Goal: Task Accomplishment & Management: Use online tool/utility

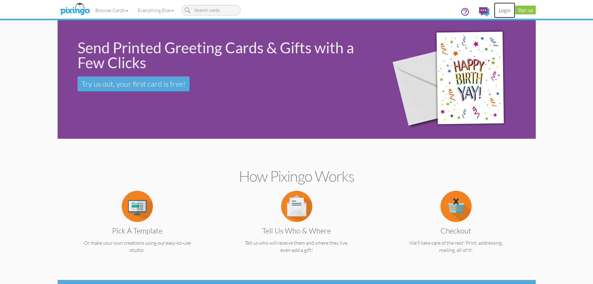
click at [507, 11] on link "Login" at bounding box center [504, 10] width 21 height 16
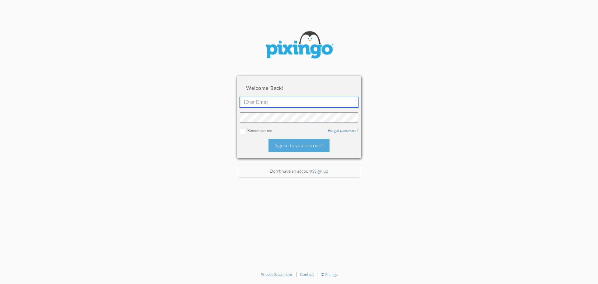
type input "[EMAIL_ADDRESS][DOMAIN_NAME]"
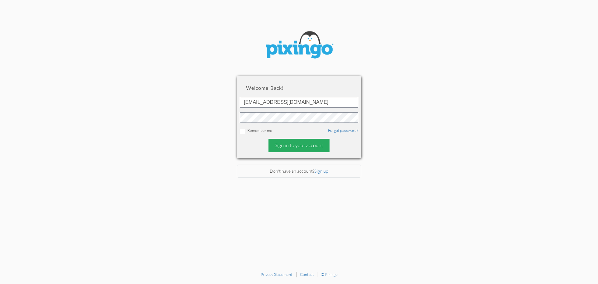
click at [288, 145] on div "Sign in to your account" at bounding box center [299, 145] width 61 height 13
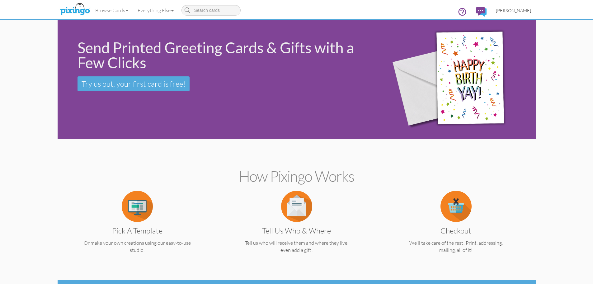
click at [512, 9] on span "[PERSON_NAME]" at bounding box center [513, 10] width 35 height 5
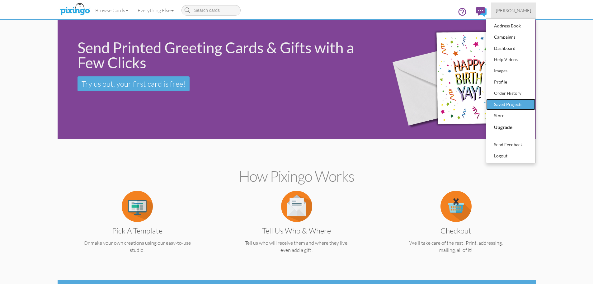
click at [512, 104] on div "Saved Projects" at bounding box center [511, 104] width 37 height 9
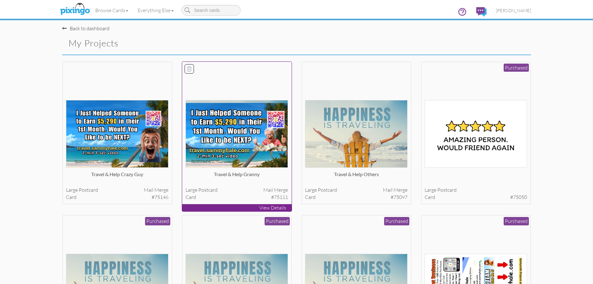
click at [240, 138] on img at bounding box center [237, 134] width 102 height 68
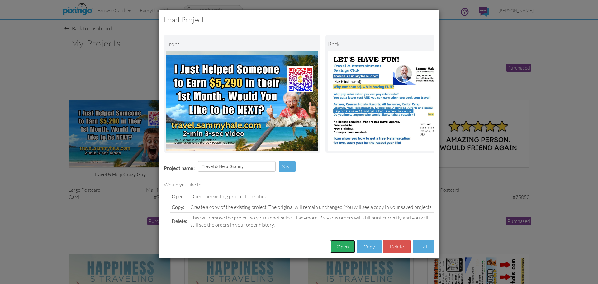
click at [343, 252] on button "Open" at bounding box center [342, 247] width 25 height 14
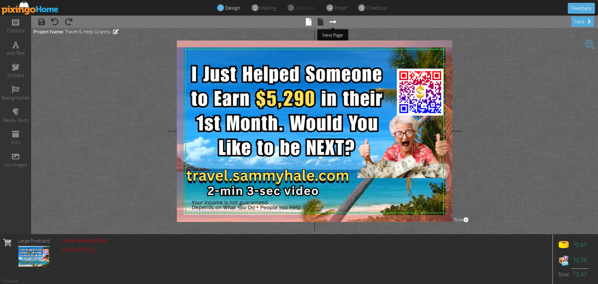
click at [334, 23] on span at bounding box center [333, 21] width 7 height 7
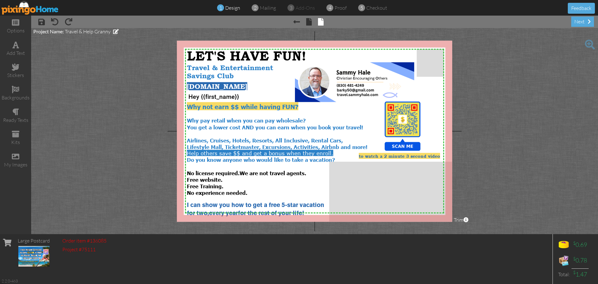
click at [29, 10] on img at bounding box center [30, 8] width 57 height 14
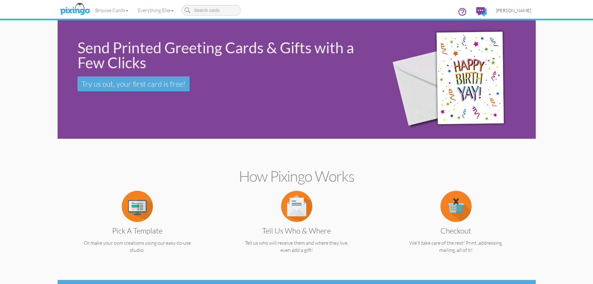
click at [516, 10] on span "[PERSON_NAME]" at bounding box center [513, 10] width 35 height 5
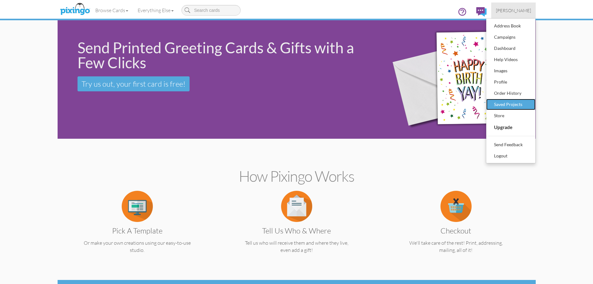
click at [518, 105] on div "Saved Projects" at bounding box center [511, 104] width 37 height 9
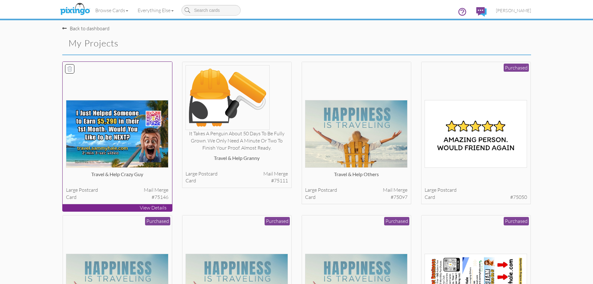
click at [134, 139] on img at bounding box center [117, 134] width 102 height 68
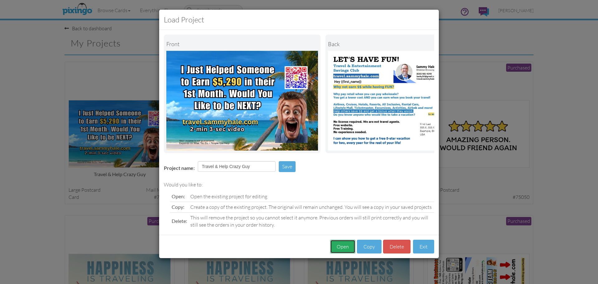
click at [337, 252] on button "Open" at bounding box center [342, 247] width 25 height 14
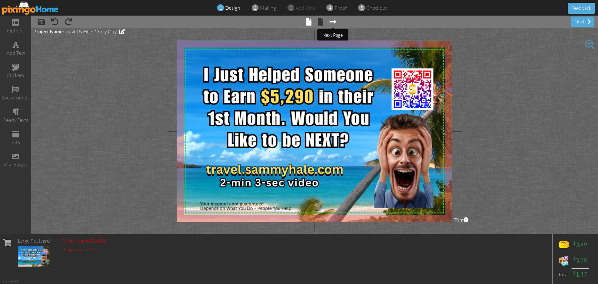
click at [333, 21] on span at bounding box center [333, 21] width 7 height 7
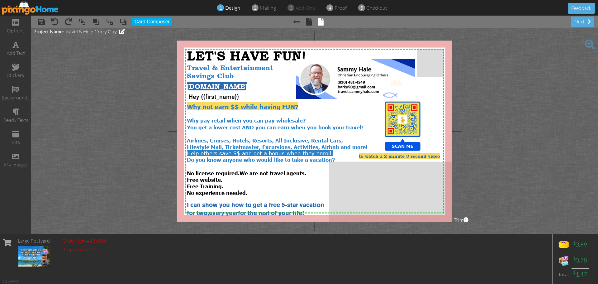
drag, startPoint x: 402, startPoint y: 120, endPoint x: 523, endPoint y: 118, distance: 121.5
click at [522, 118] on project-studio-wrapper "X X X X X X X X X X X X X X X X X X X X X X X X X X X X X X X X X X X X X X X X…" at bounding box center [314, 131] width 567 height 206
drag, startPoint x: 499, startPoint y: 112, endPoint x: 431, endPoint y: 125, distance: 69.0
click at [431, 125] on project-studio-wrapper "X X X X X X X X X X X X X X X X X X X X X X X X X X X X X X X X X X X X X X X X…" at bounding box center [314, 131] width 567 height 206
click at [13, 165] on div "my images" at bounding box center [15, 164] width 31 height 7
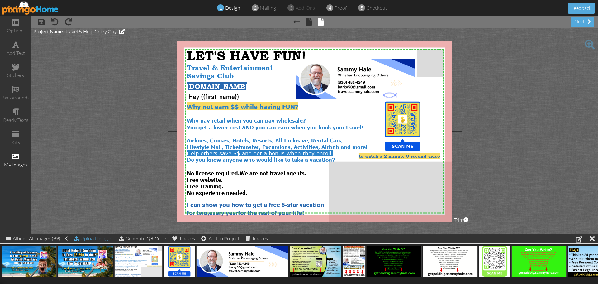
click at [94, 237] on div "Upload Images" at bounding box center [93, 238] width 39 height 9
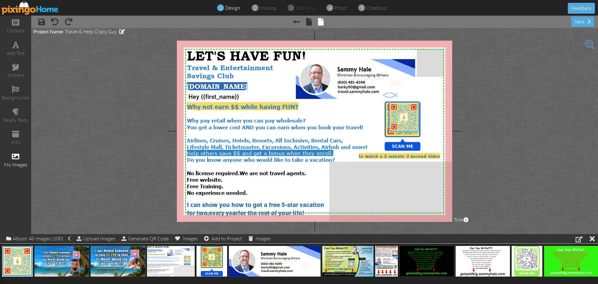
drag, startPoint x: 19, startPoint y: 265, endPoint x: 405, endPoint y: 121, distance: 412.1
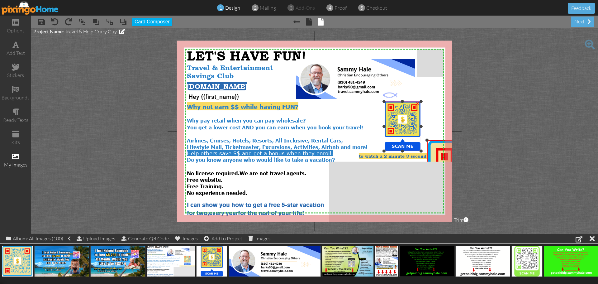
drag, startPoint x: 388, startPoint y: 102, endPoint x: 421, endPoint y: 142, distance: 52.4
click at [421, 142] on div "X X X X X X X X X X X X X X X X X X X X X X X X X X X X X X X X X X X X X X X X…" at bounding box center [314, 130] width 275 height 181
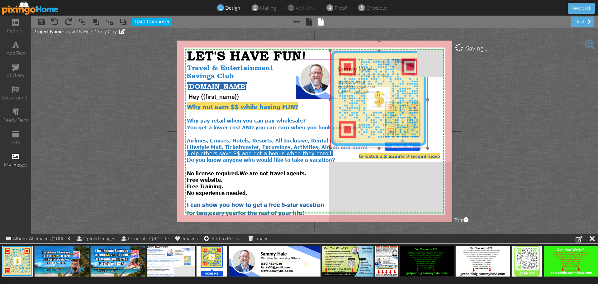
drag, startPoint x: 439, startPoint y: 153, endPoint x: 320, endPoint y: 67, distance: 146.7
click at [340, 63] on img at bounding box center [378, 99] width 97 height 97
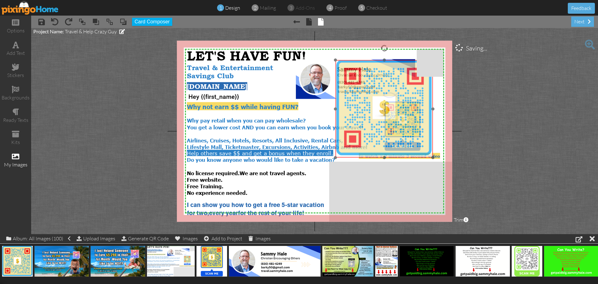
drag, startPoint x: 334, startPoint y: 56, endPoint x: 339, endPoint y: 64, distance: 9.6
click at [339, 64] on img at bounding box center [383, 108] width 97 height 97
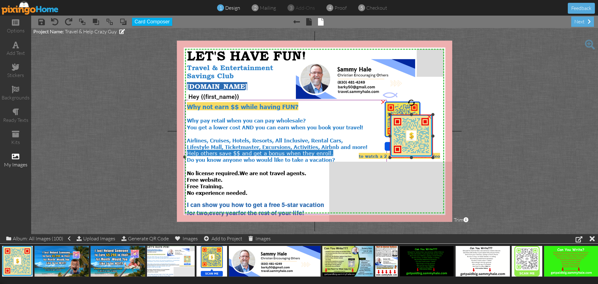
drag, startPoint x: 336, startPoint y: 60, endPoint x: 373, endPoint y: 115, distance: 65.9
click at [373, 115] on div "X X X X X X X X X X X X X X X X X X X X X X X X X X X X X X X X X X X X X X X X…" at bounding box center [314, 130] width 275 height 181
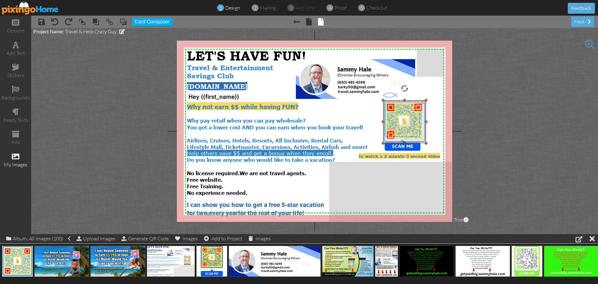
drag, startPoint x: 418, startPoint y: 132, endPoint x: 411, endPoint y: 118, distance: 15.2
click at [411, 118] on img at bounding box center [404, 121] width 43 height 43
click at [385, 102] on div at bounding box center [385, 102] width 3 height 3
drag, startPoint x: 404, startPoint y: 120, endPoint x: 400, endPoint y: 117, distance: 4.2
click at [400, 117] on img at bounding box center [402, 120] width 41 height 41
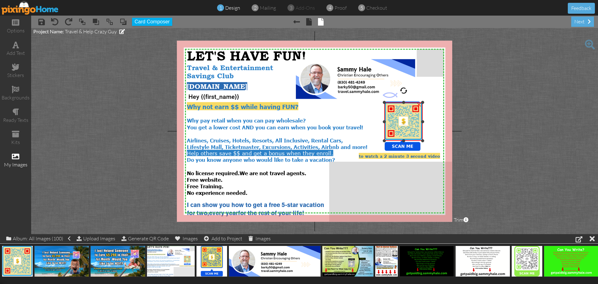
drag, startPoint x: 382, startPoint y: 100, endPoint x: 384, endPoint y: 102, distance: 3.3
click at [384, 102] on div at bounding box center [384, 102] width 3 height 3
click at [406, 125] on img at bounding box center [402, 119] width 38 height 38
click at [484, 112] on project-studio-wrapper "X X X X X X X X X X X X X X X X X X X X X X X X X X X X X X X X X X X X X X X X…" at bounding box center [314, 131] width 567 height 206
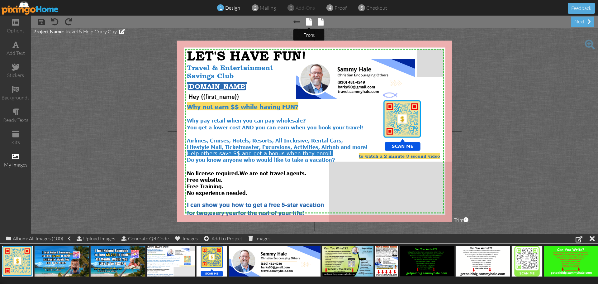
click at [307, 24] on span at bounding box center [309, 21] width 6 height 7
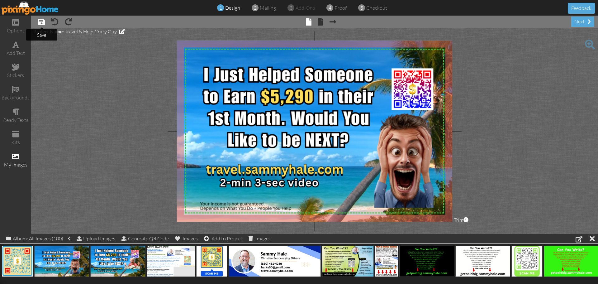
click at [40, 23] on span at bounding box center [41, 21] width 7 height 7
drag, startPoint x: 15, startPoint y: 260, endPoint x: 402, endPoint y: 88, distance: 422.9
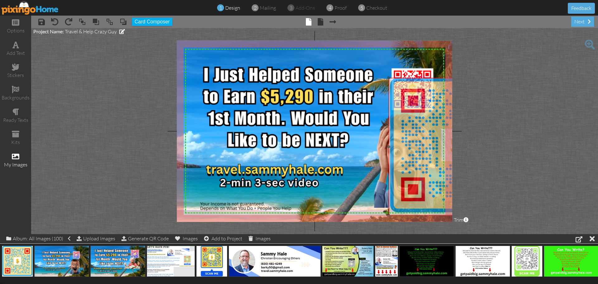
click at [390, 79] on img at bounding box center [458, 147] width 138 height 138
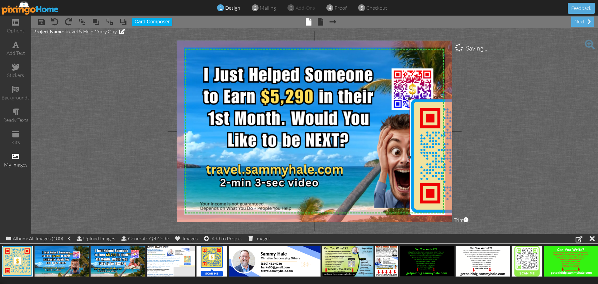
drag, startPoint x: 389, startPoint y: 77, endPoint x: 418, endPoint y: 112, distance: 45.5
click at [404, 99] on div "X X X X X X X X X X X X X X X X X X X X X X X X X X X X X X X X X X X X X X X X…" at bounding box center [314, 130] width 275 height 181
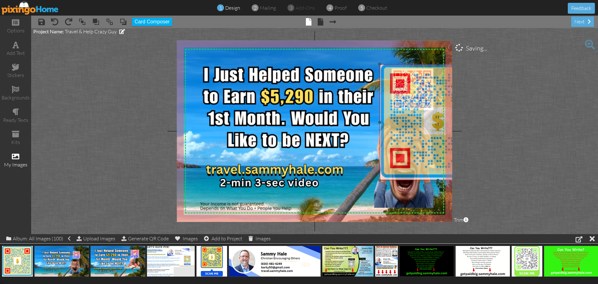
drag, startPoint x: 415, startPoint y: 106, endPoint x: 392, endPoint y: 81, distance: 33.8
click at [392, 81] on img at bounding box center [438, 122] width 116 height 116
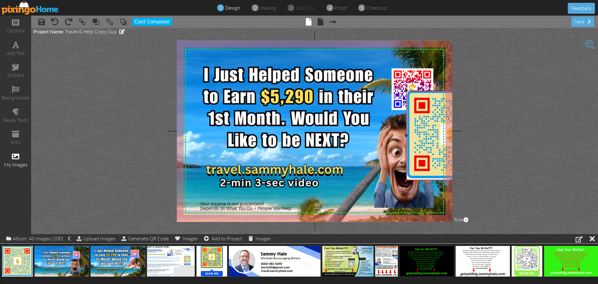
drag, startPoint x: 379, startPoint y: 64, endPoint x: 397, endPoint y: 90, distance: 32.4
click at [397, 90] on div "X X X X X X X X X X X X X X X X X X X X X X X X X X X X X X X X X X X X X X X X…" at bounding box center [314, 130] width 275 height 181
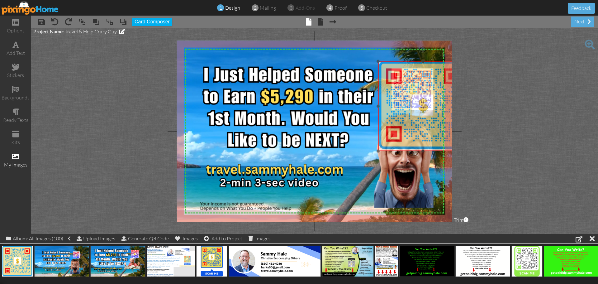
drag, startPoint x: 423, startPoint y: 112, endPoint x: 394, endPoint y: 82, distance: 41.4
click at [394, 82] on img at bounding box center [423, 106] width 90 height 90
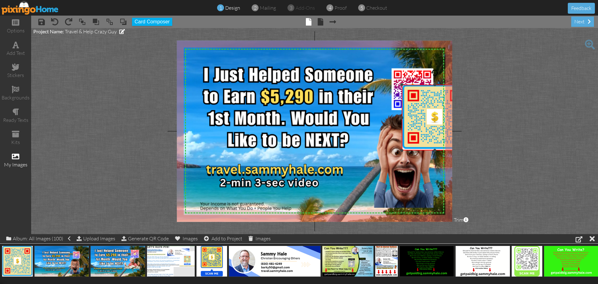
drag, startPoint x: 377, startPoint y: 60, endPoint x: 392, endPoint y: 86, distance: 29.2
click at [392, 86] on div "X X X X X X X X X X X X X X X X X X X X X X X X X X X X X X X X X X X X X X X X…" at bounding box center [314, 130] width 275 height 181
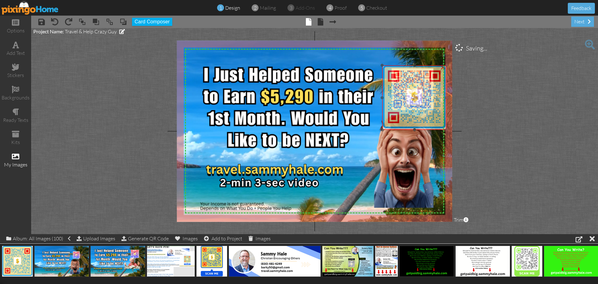
drag, startPoint x: 419, startPoint y: 107, endPoint x: 398, endPoint y: 87, distance: 29.3
click at [398, 87] on img at bounding box center [414, 97] width 64 height 64
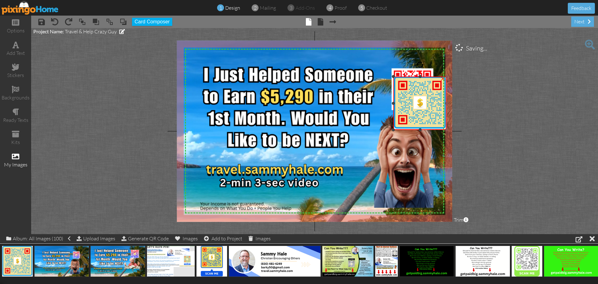
drag, startPoint x: 382, startPoint y: 65, endPoint x: 407, endPoint y: 92, distance: 36.6
click at [391, 77] on div "X X X X X X X X X X X X X X X X X X X X X X X X X X X X X X X X X X X X X X X X…" at bounding box center [314, 130] width 275 height 181
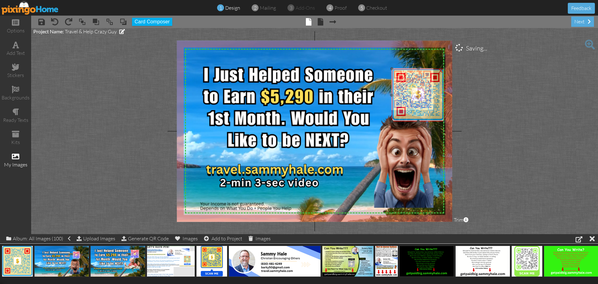
drag, startPoint x: 408, startPoint y: 91, endPoint x: 407, endPoint y: 86, distance: 5.3
click at [407, 86] on img at bounding box center [418, 95] width 53 height 53
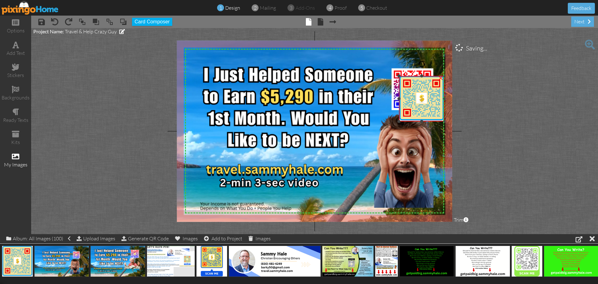
drag, startPoint x: 391, startPoint y: 69, endPoint x: 396, endPoint y: 77, distance: 8.6
click at [396, 77] on div "X X X X X X X X X X X X X X X X X X X X X X X X X X X X X X X X X X X X X X X X…" at bounding box center [314, 130] width 275 height 181
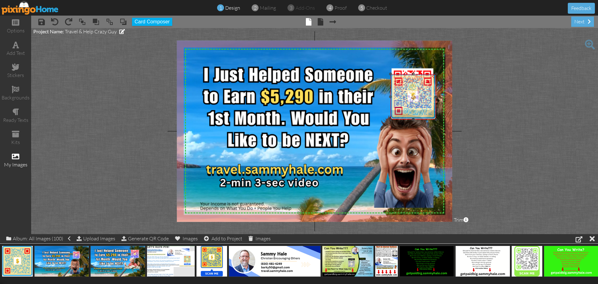
drag, startPoint x: 406, startPoint y: 99, endPoint x: 399, endPoint y: 98, distance: 6.7
click at [399, 98] on img at bounding box center [413, 96] width 45 height 45
click at [392, 75] on div at bounding box center [392, 75] width 3 height 3
drag, startPoint x: 411, startPoint y: 91, endPoint x: 410, endPoint y: 84, distance: 6.9
click at [410, 84] on img at bounding box center [413, 91] width 44 height 44
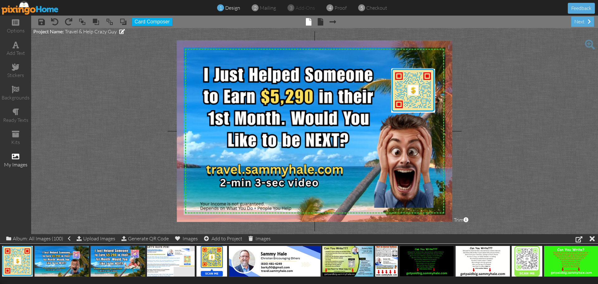
drag, startPoint x: 503, startPoint y: 100, endPoint x: 508, endPoint y: 101, distance: 5.0
click at [503, 100] on project-studio-wrapper "X X X X X X X X X X X X X X X X X X X X X X X X X X X X X X X X X X X X X X X X…" at bounding box center [314, 131] width 567 height 206
click at [42, 25] on span at bounding box center [41, 21] width 7 height 7
click at [334, 22] on span at bounding box center [333, 21] width 7 height 7
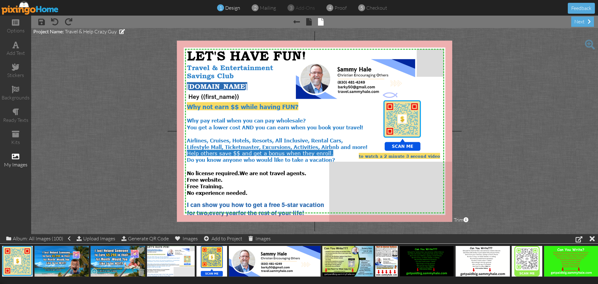
click at [113, 263] on img at bounding box center [117, 260] width 55 height 31
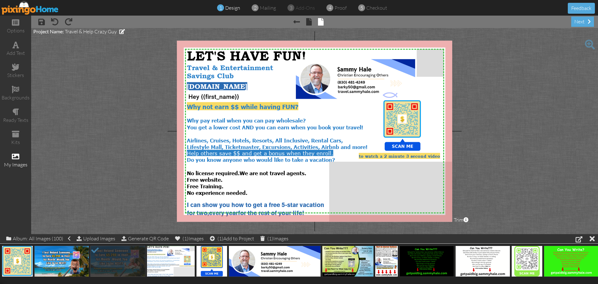
click at [137, 84] on project-studio-wrapper "X X X X X X X X X X X X X X X X X X X X X X X X X X X X X X X X X X X X X X X X…" at bounding box center [314, 131] width 567 height 206
click at [97, 250] on span at bounding box center [95, 250] width 11 height 11
click at [43, 10] on img at bounding box center [30, 8] width 57 height 14
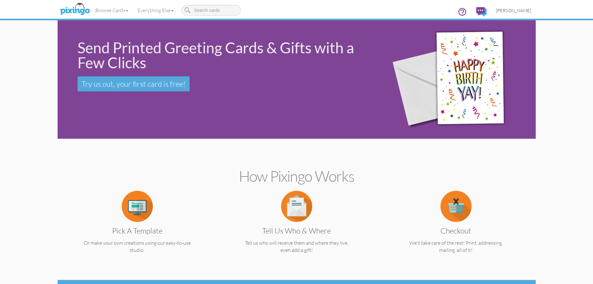
click at [518, 11] on span "[PERSON_NAME]" at bounding box center [513, 10] width 35 height 5
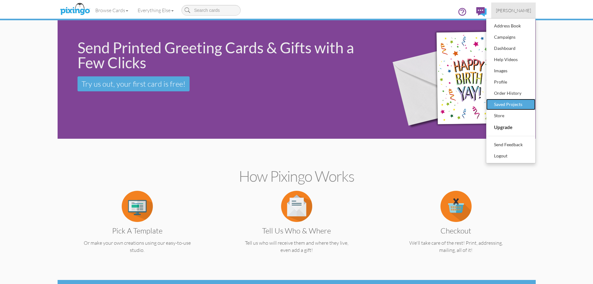
click at [511, 102] on div "Saved Projects" at bounding box center [511, 104] width 37 height 9
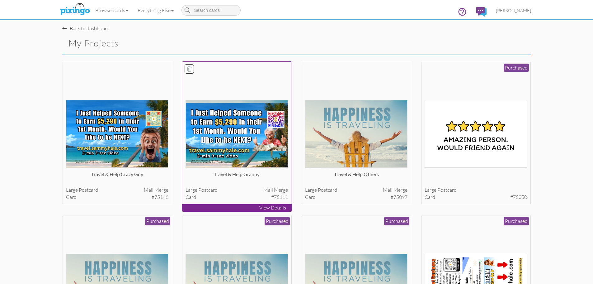
click at [218, 131] on img at bounding box center [237, 134] width 102 height 68
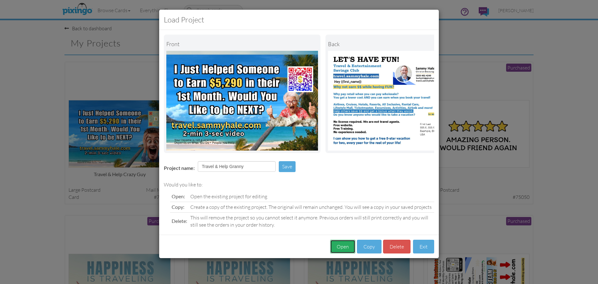
click at [342, 251] on button "Open" at bounding box center [342, 247] width 25 height 14
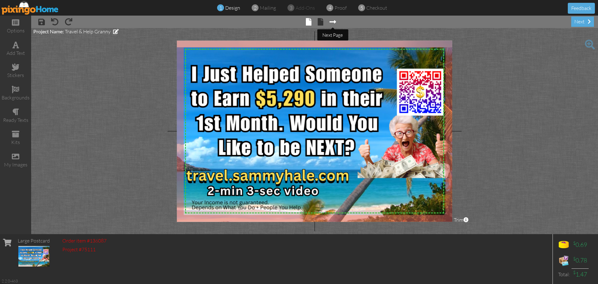
click at [334, 23] on span at bounding box center [333, 21] width 7 height 7
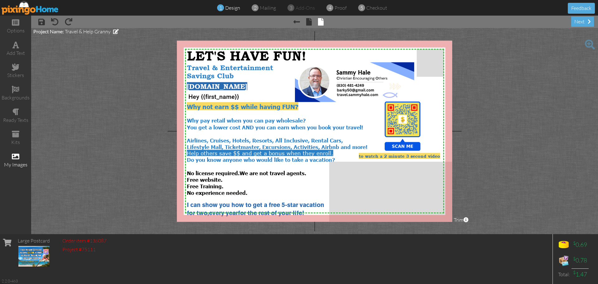
click at [14, 164] on div "my images" at bounding box center [15, 164] width 31 height 7
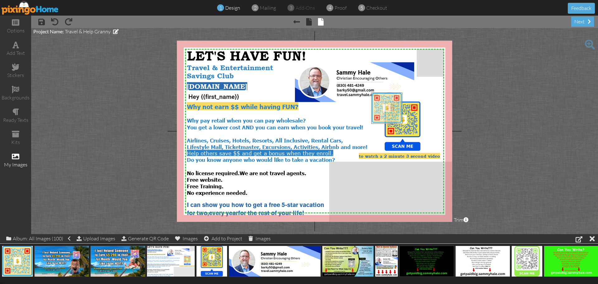
drag, startPoint x: 20, startPoint y: 260, endPoint x: 389, endPoint y: 107, distance: 399.8
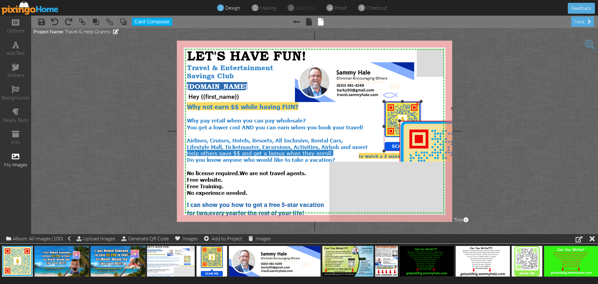
drag, startPoint x: 371, startPoint y: 93, endPoint x: 392, endPoint y: 121, distance: 35.8
click at [392, 121] on div "X X X X X X X X X X X X X X X X X X X X X X X X X X X X X X X X X X X X X X X X…" at bounding box center [314, 130] width 275 height 181
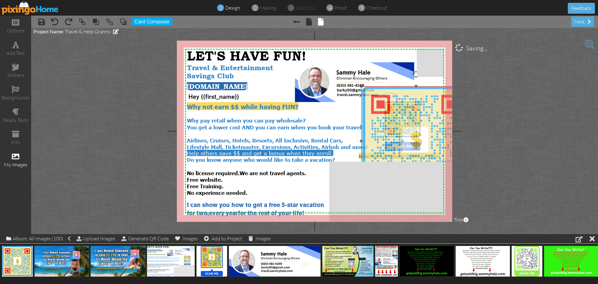
drag, startPoint x: 433, startPoint y: 143, endPoint x: 394, endPoint y: 108, distance: 51.6
click at [394, 108] on img at bounding box center [415, 140] width 109 height 109
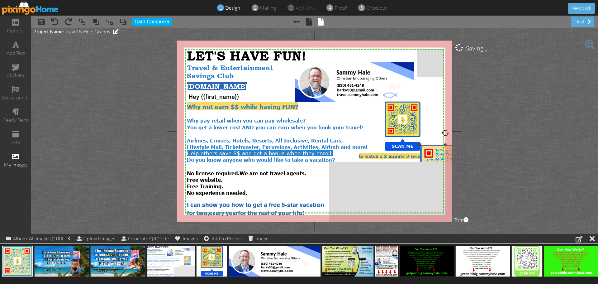
drag, startPoint x: 361, startPoint y: 86, endPoint x: 427, endPoint y: 145, distance: 88.3
click at [427, 145] on div "×" at bounding box center [445, 170] width 51 height 51
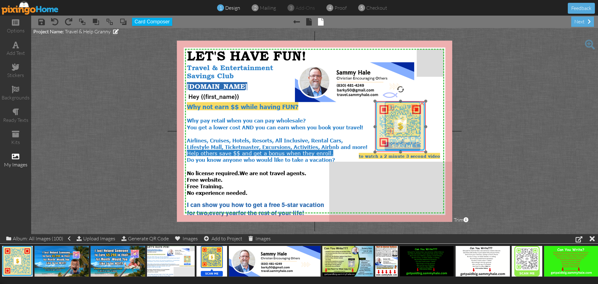
drag, startPoint x: 442, startPoint y: 152, endPoint x: 397, endPoint y: 108, distance: 62.6
click at [397, 108] on img at bounding box center [400, 126] width 51 height 51
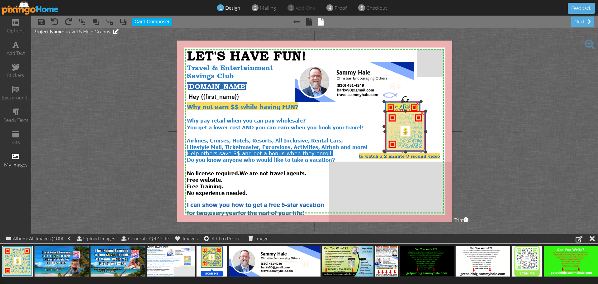
drag, startPoint x: 375, startPoint y: 102, endPoint x: 383, endPoint y: 112, distance: 12.6
click at [383, 112] on div "X X X X X X X X X X X X X X X X X X X X X X X X X X X X X X X X X X X X X X X X…" at bounding box center [314, 130] width 275 height 181
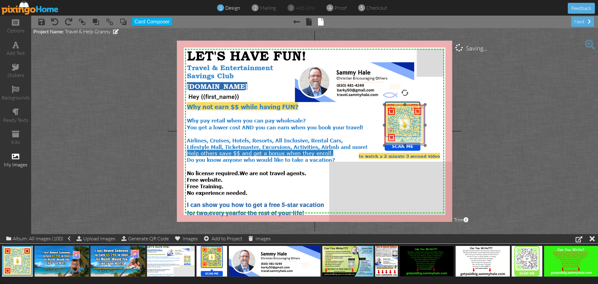
drag, startPoint x: 397, startPoint y: 123, endPoint x: 396, endPoint y: 116, distance: 6.6
click at [396, 116] on img at bounding box center [404, 125] width 41 height 41
click at [386, 107] on div at bounding box center [387, 107] width 3 height 3
drag, startPoint x: 411, startPoint y: 135, endPoint x: 408, endPoint y: 131, distance: 5.2
click at [408, 131] on img at bounding box center [403, 122] width 38 height 38
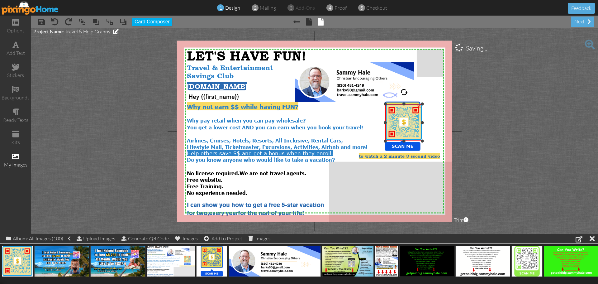
click at [386, 105] on div at bounding box center [385, 103] width 3 height 3
click at [399, 120] on img at bounding box center [402, 120] width 37 height 37
click at [412, 122] on img at bounding box center [402, 120] width 37 height 37
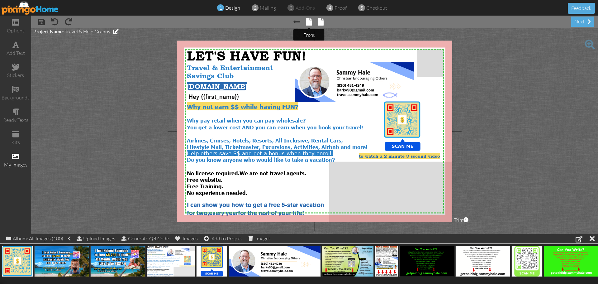
click at [308, 24] on span at bounding box center [309, 21] width 6 height 7
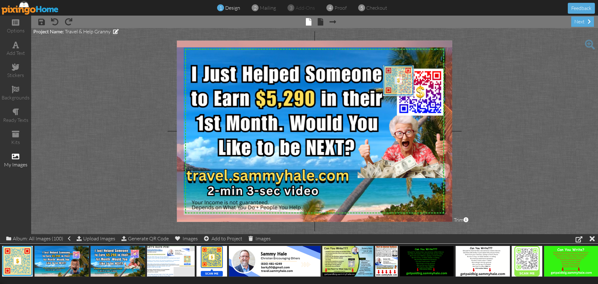
drag, startPoint x: 19, startPoint y: 263, endPoint x: 400, endPoint y: 82, distance: 421.5
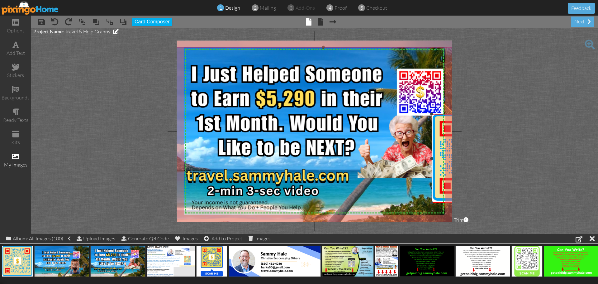
drag, startPoint x: 383, startPoint y: 66, endPoint x: 427, endPoint y: 115, distance: 65.5
click at [427, 115] on div "X X X X X X X X X X X X X X X X X X X X X X X X X X X X X X X X X X X X X X X X…" at bounding box center [314, 130] width 275 height 181
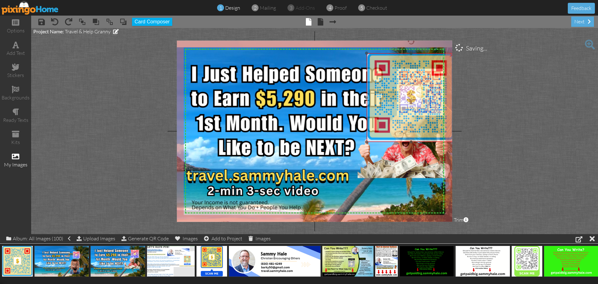
drag, startPoint x: 437, startPoint y: 123, endPoint x: 376, endPoint y: 71, distance: 80.2
click at [376, 71] on img at bounding box center [411, 97] width 89 height 89
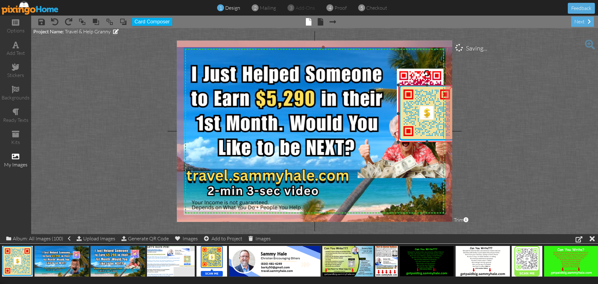
drag, startPoint x: 366, startPoint y: 52, endPoint x: 389, endPoint y: 83, distance: 39.3
click at [389, 83] on div "X X X X X X X X X X X X X X X X X X X X X X X X X X X X X X X X X X X X X X X X…" at bounding box center [314, 130] width 275 height 181
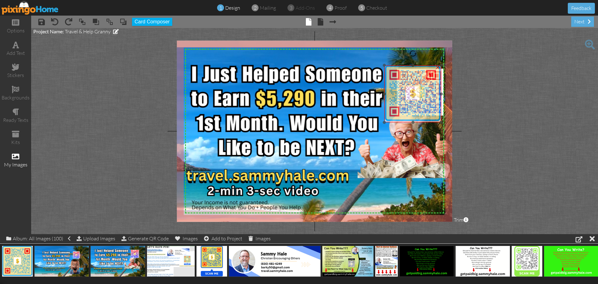
drag, startPoint x: 418, startPoint y: 110, endPoint x: 404, endPoint y: 90, distance: 24.1
click at [404, 90] on img at bounding box center [412, 93] width 57 height 57
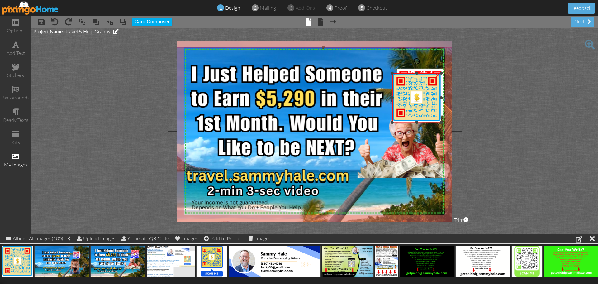
drag, startPoint x: 385, startPoint y: 65, endPoint x: 390, endPoint y: 73, distance: 9.1
click at [390, 73] on div "X X X X X X X X X X X X X X X X X X X X X X X X X X X X X X X X X X X X X X X X…" at bounding box center [314, 130] width 275 height 181
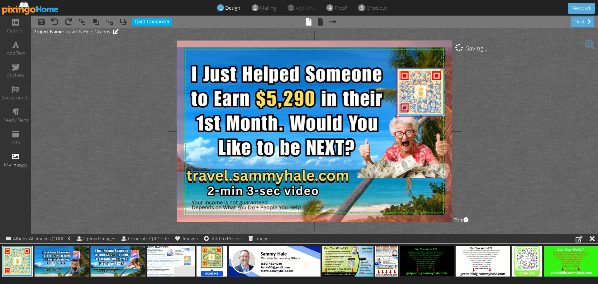
drag, startPoint x: 400, startPoint y: 87, endPoint x: 404, endPoint y: 81, distance: 6.9
click at [404, 81] on img at bounding box center [420, 92] width 49 height 49
click at [529, 111] on project-studio-wrapper "X X X X X X X X X X X X X X X X X X X X X X X X X X X X X X X X X X X X X X X X…" at bounding box center [314, 131] width 567 height 206
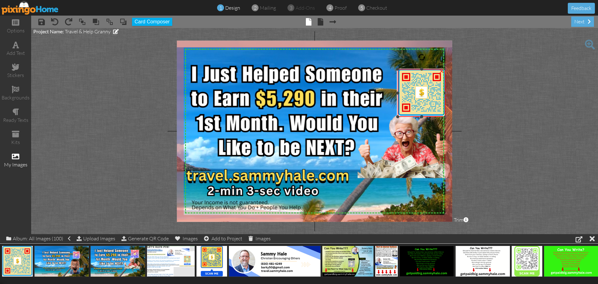
click at [398, 70] on div at bounding box center [397, 69] width 3 height 3
click at [427, 90] on img at bounding box center [421, 93] width 48 height 48
click at [544, 117] on project-studio-wrapper "X X X X X X X X X X X X X X X X X X X X X X X X X X X X X X X X X X X X X X X X…" at bounding box center [314, 131] width 567 height 206
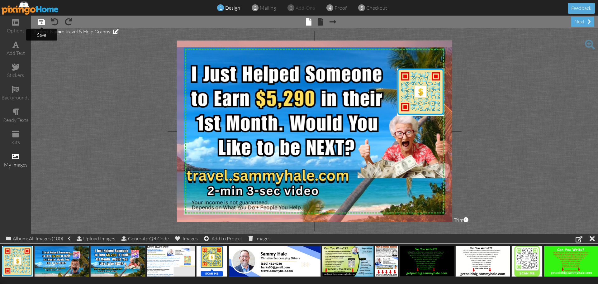
click at [42, 22] on span at bounding box center [41, 21] width 7 height 7
click at [30, 271] on span at bounding box center [29, 272] width 10 height 11
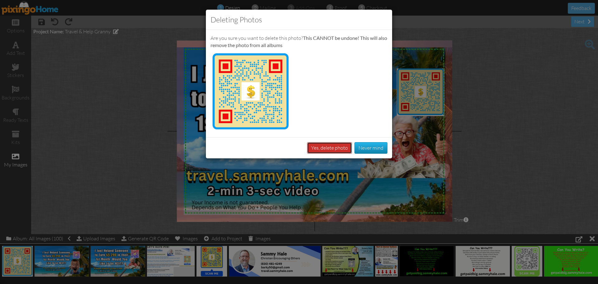
click at [331, 147] on button "Yes, delete photo" at bounding box center [329, 148] width 45 height 12
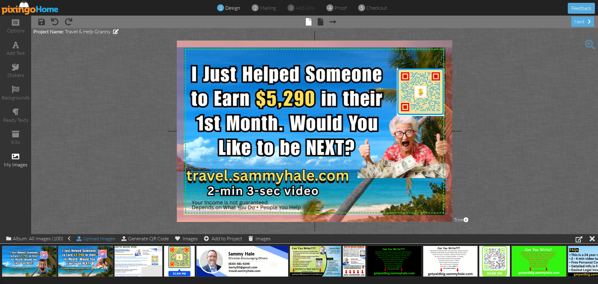
click at [105, 240] on div "Upload Images" at bounding box center [96, 238] width 39 height 9
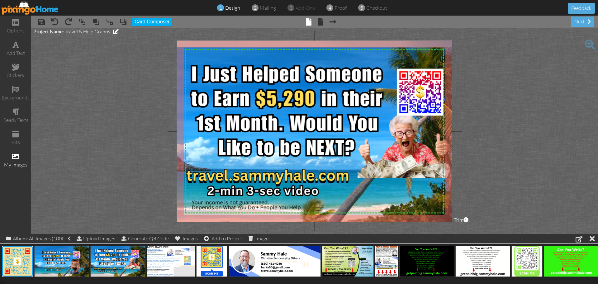
drag, startPoint x: 414, startPoint y: 102, endPoint x: 541, endPoint y: 105, distance: 127.1
click at [541, 105] on project-studio-wrapper "X X X X X X X X X X X X X X X X X X X X X X X X X X X X X X X X X X X X X X X X…" at bounding box center [314, 131] width 567 height 206
drag, startPoint x: 13, startPoint y: 259, endPoint x: 409, endPoint y: 88, distance: 430.6
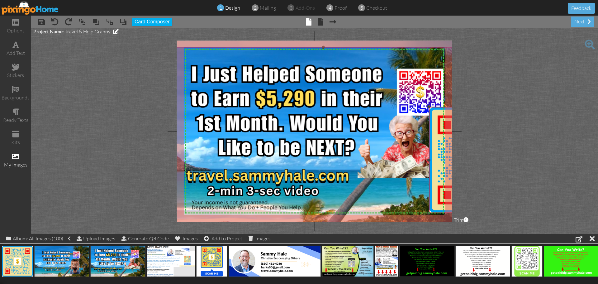
drag, startPoint x: 398, startPoint y: 75, endPoint x: 416, endPoint y: 106, distance: 36.6
click at [416, 106] on div "X X X X X X X X X X X X X X X X X X X X X X X X X X X X X X X X X X X X X X X X…" at bounding box center [314, 130] width 275 height 181
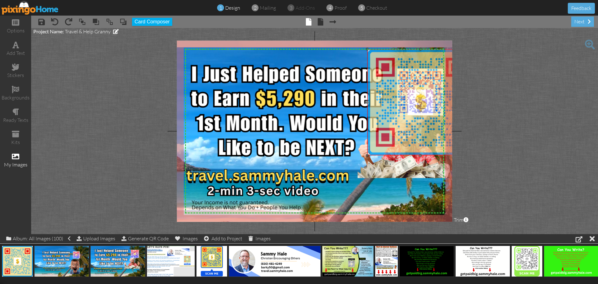
drag, startPoint x: 429, startPoint y: 107, endPoint x: 378, endPoint y: 67, distance: 64.3
click at [378, 67] on img at bounding box center [420, 102] width 106 height 106
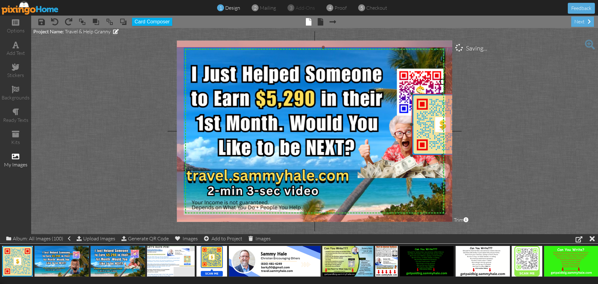
drag, startPoint x: 368, startPoint y: 51, endPoint x: 393, endPoint y: 93, distance: 48.9
click at [393, 93] on div "X X X X X X X X X X X X X X X X X X X X X X X X X X X X X X X X X X X X X X X X…" at bounding box center [314, 130] width 275 height 181
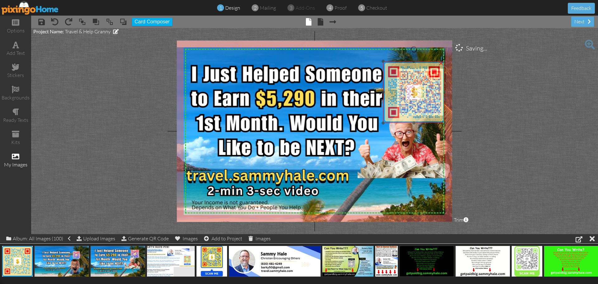
drag, startPoint x: 434, startPoint y: 126, endPoint x: 408, endPoint y: 99, distance: 38.1
click at [408, 99] on img at bounding box center [414, 92] width 62 height 62
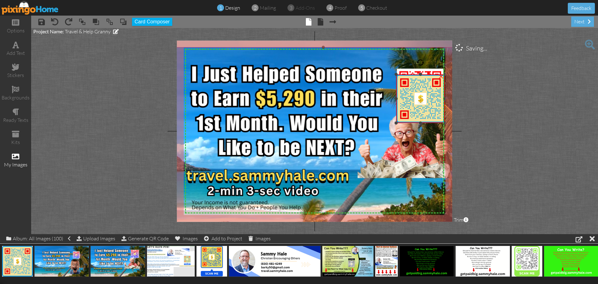
drag, startPoint x: 383, startPoint y: 62, endPoint x: 419, endPoint y: 94, distance: 47.9
click at [392, 75] on div "X X X X X X X X X X X X X X X X X X X X X X X X X X X X X X X X X X X X X X X X…" at bounding box center [314, 130] width 275 height 181
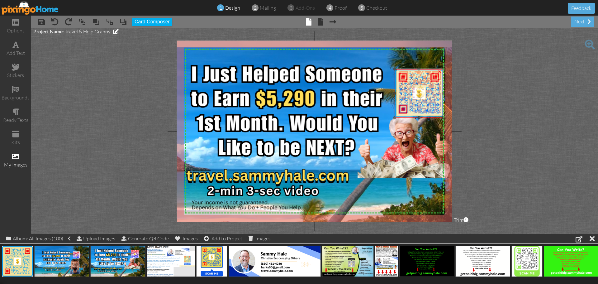
drag, startPoint x: 419, startPoint y: 98, endPoint x: 418, endPoint y: 94, distance: 3.9
click at [418, 94] on img at bounding box center [419, 93] width 49 height 49
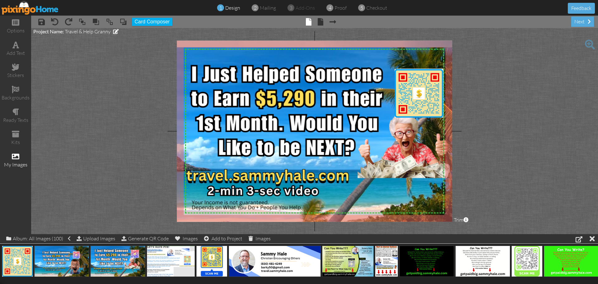
click at [535, 117] on project-studio-wrapper "X X X X X X X X X X X X X X X X X X X X X X X X X X X X X X X X X X X X X X X X…" at bounding box center [314, 131] width 567 height 206
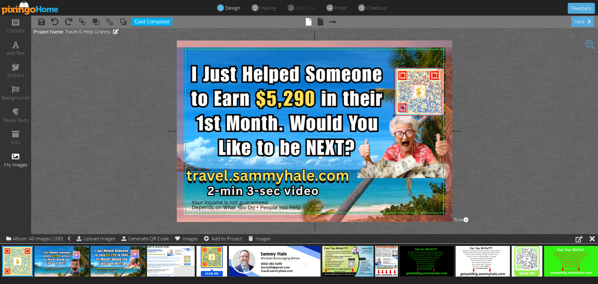
click at [429, 105] on img at bounding box center [418, 91] width 49 height 49
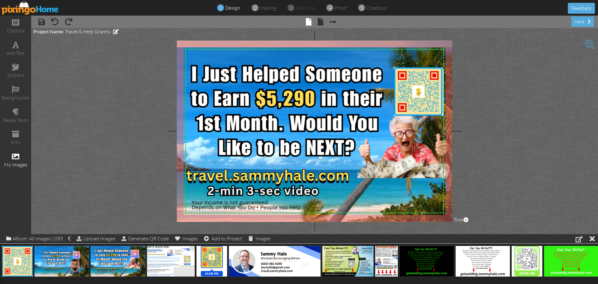
click at [522, 80] on project-studio-wrapper "X X X X X X X X X X X X X X X X X X X X X X X X X X X X X X X X X X X X X X X X…" at bounding box center [314, 131] width 567 height 206
click at [321, 23] on span at bounding box center [321, 21] width 6 height 7
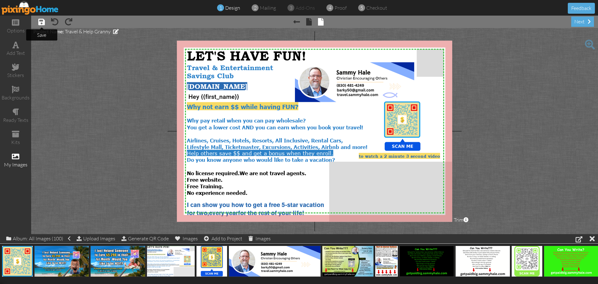
click at [42, 23] on span at bounding box center [41, 21] width 7 height 7
click at [28, 8] on img at bounding box center [30, 8] width 57 height 14
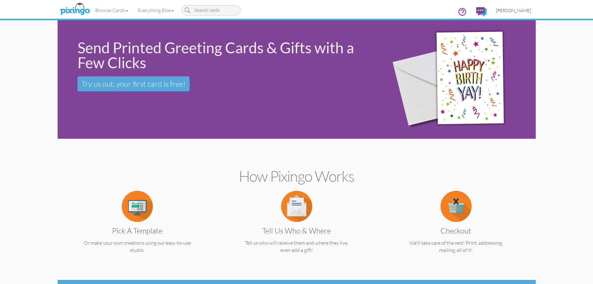
click at [517, 12] on span "[PERSON_NAME]" at bounding box center [513, 10] width 35 height 5
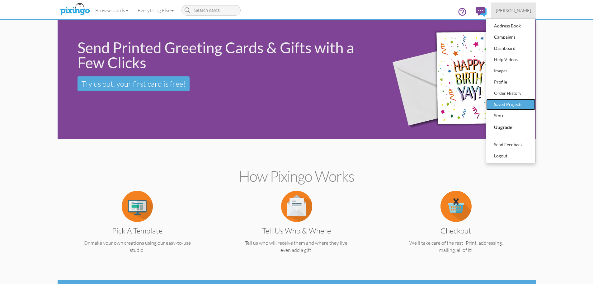
click at [503, 103] on div "Saved Projects" at bounding box center [511, 104] width 37 height 9
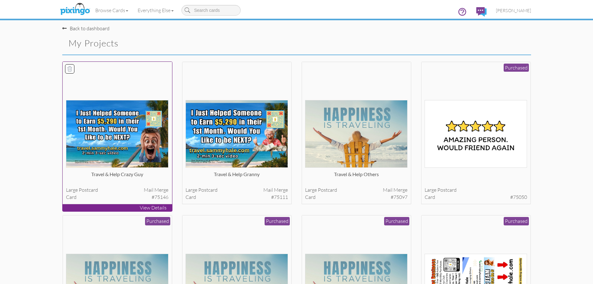
click at [110, 136] on img at bounding box center [117, 134] width 102 height 68
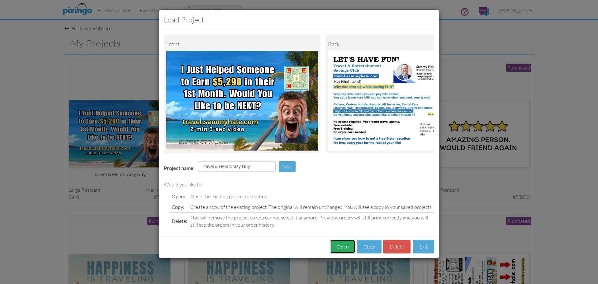
click at [343, 250] on button "Open" at bounding box center [342, 247] width 25 height 14
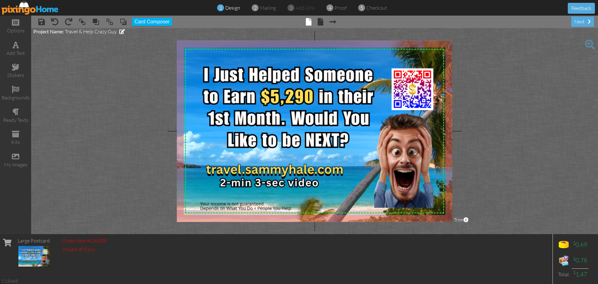
drag, startPoint x: 419, startPoint y: 98, endPoint x: 514, endPoint y: 98, distance: 95.0
click at [514, 98] on project-studio-wrapper "X X X X X X X X X X X X X X X X X X X X X X X X X X X X X X X X X X X X X X X X…" at bounding box center [314, 131] width 567 height 206
click at [18, 159] on span at bounding box center [15, 156] width 7 height 7
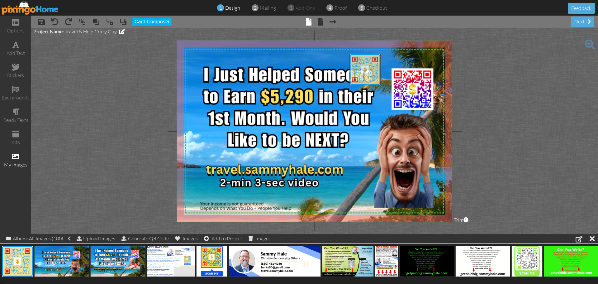
drag, startPoint x: 18, startPoint y: 264, endPoint x: 366, endPoint y: 72, distance: 396.9
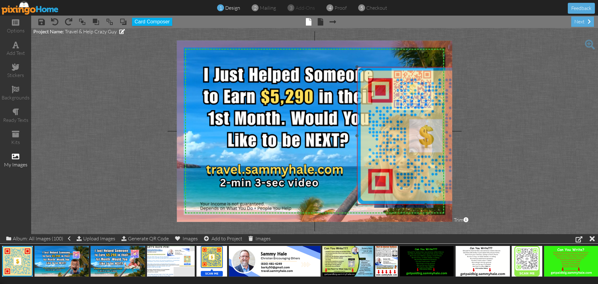
drag, startPoint x: 352, startPoint y: 55, endPoint x: 359, endPoint y: 67, distance: 14.2
click at [359, 67] on img at bounding box center [426, 136] width 138 height 138
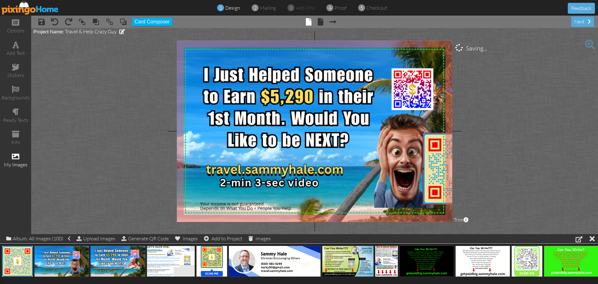
drag, startPoint x: 357, startPoint y: 67, endPoint x: 421, endPoint y: 138, distance: 95.7
click at [416, 133] on div "X X X X X X X X X X X X X X X X X X X X X X X X X X X X X X X X X X X X X X X X…" at bounding box center [314, 130] width 275 height 181
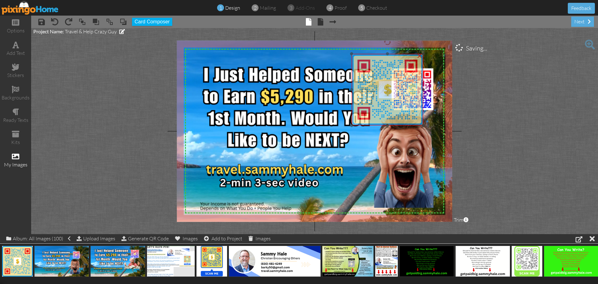
drag, startPoint x: 436, startPoint y: 155, endPoint x: 365, endPoint y: 76, distance: 106.5
click at [365, 76] on img at bounding box center [388, 90] width 72 height 72
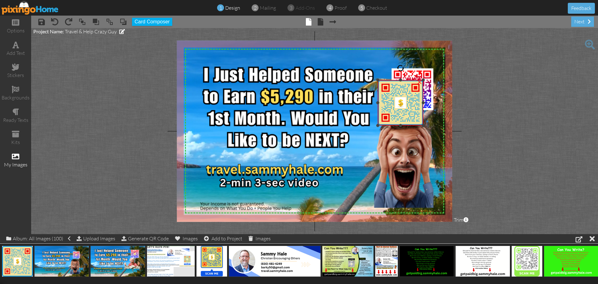
drag, startPoint x: 352, startPoint y: 53, endPoint x: 369, endPoint y: 79, distance: 31.4
click at [369, 79] on div "X X X X X X X X X X X X X X X X X X X X X X X X X X X X X X X X X X X X X X X X…" at bounding box center [314, 130] width 275 height 181
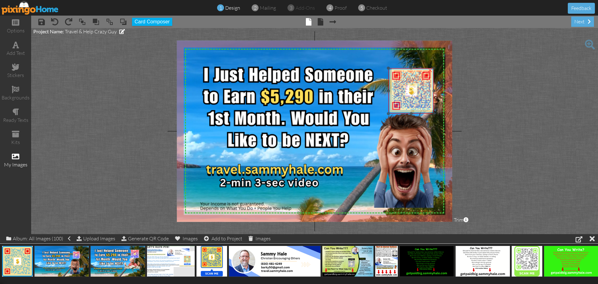
drag, startPoint x: 387, startPoint y: 97, endPoint x: 398, endPoint y: 85, distance: 15.9
click at [398, 85] on img at bounding box center [410, 90] width 45 height 45
click at [488, 118] on project-studio-wrapper "X X X X X X X X X X X X X X X X X X X X X X X X X X X X X X X X X X X X X X X X…" at bounding box center [314, 131] width 567 height 206
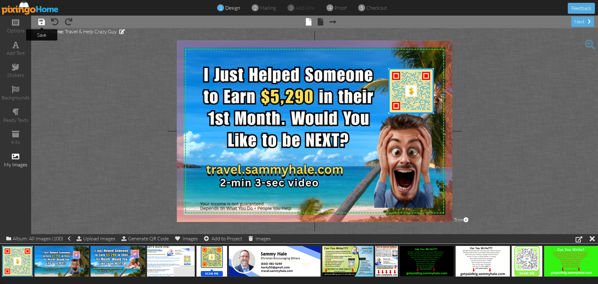
click at [40, 22] on span at bounding box center [41, 21] width 7 height 7
click at [332, 20] on span at bounding box center [333, 21] width 7 height 7
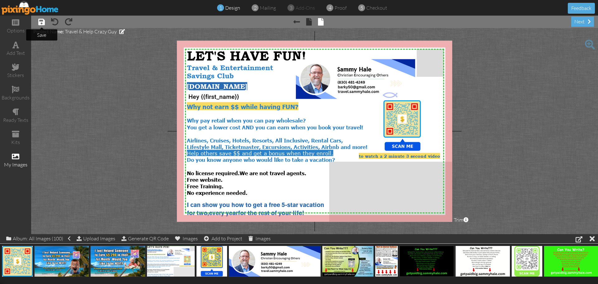
click at [44, 24] on span at bounding box center [41, 21] width 7 height 7
click at [299, 22] on span at bounding box center [296, 21] width 7 height 7
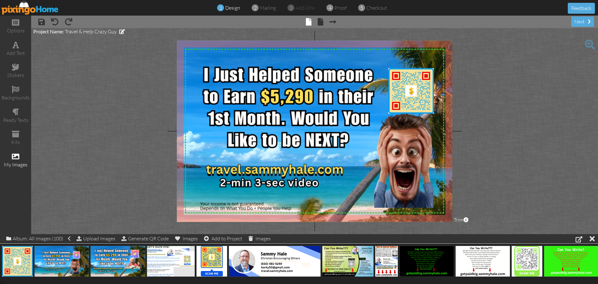
click at [28, 11] on img at bounding box center [30, 8] width 57 height 14
